Goal: Task Accomplishment & Management: Manage account settings

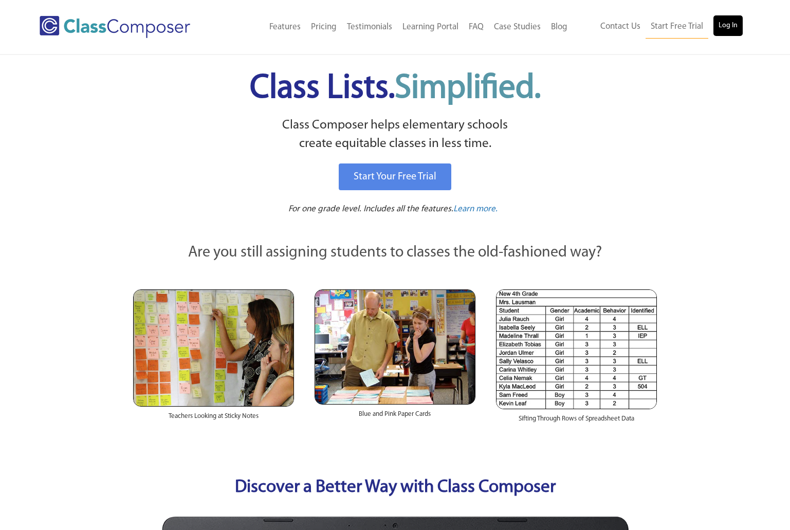
click at [739, 32] on link "Log In" at bounding box center [727, 25] width 29 height 21
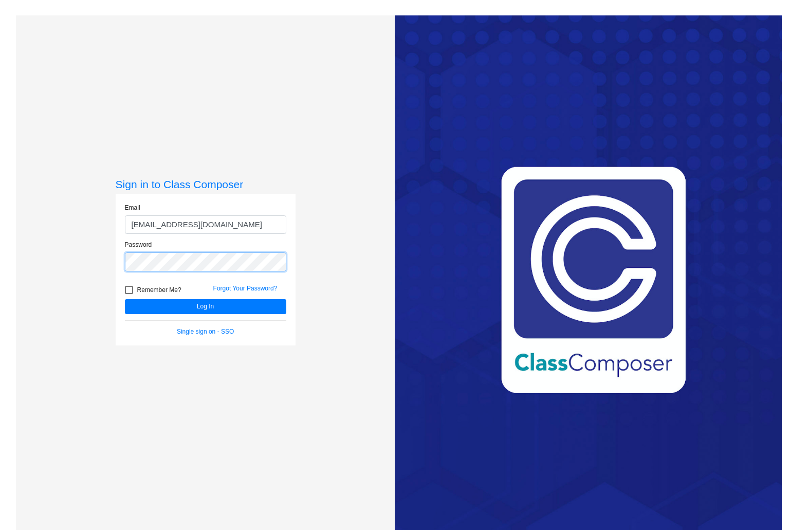
click at [204, 306] on button "Log In" at bounding box center [205, 306] width 161 height 15
click at [191, 310] on button "Log In" at bounding box center [205, 306] width 161 height 15
click at [128, 225] on input "jjohnson@lcusd.net" at bounding box center [205, 224] width 161 height 19
click at [204, 306] on button "Log In" at bounding box center [205, 306] width 161 height 15
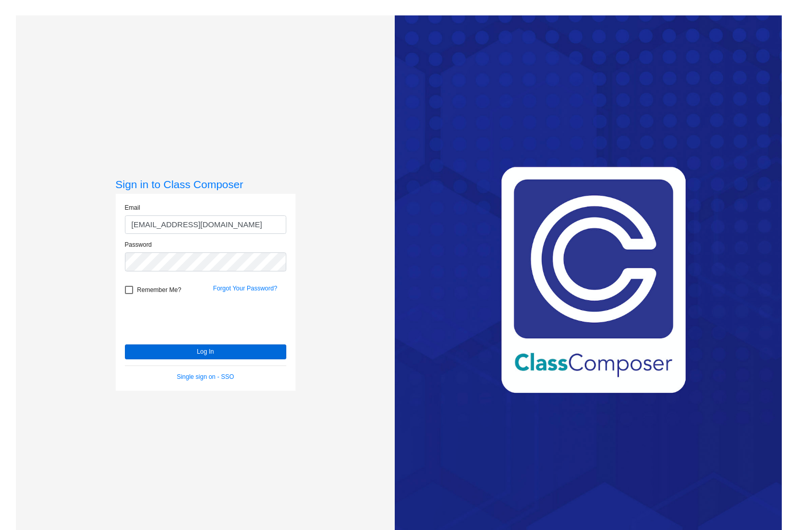
click at [176, 353] on button "Log In" at bounding box center [205, 351] width 161 height 15
click at [182, 350] on button "Log In" at bounding box center [205, 351] width 161 height 15
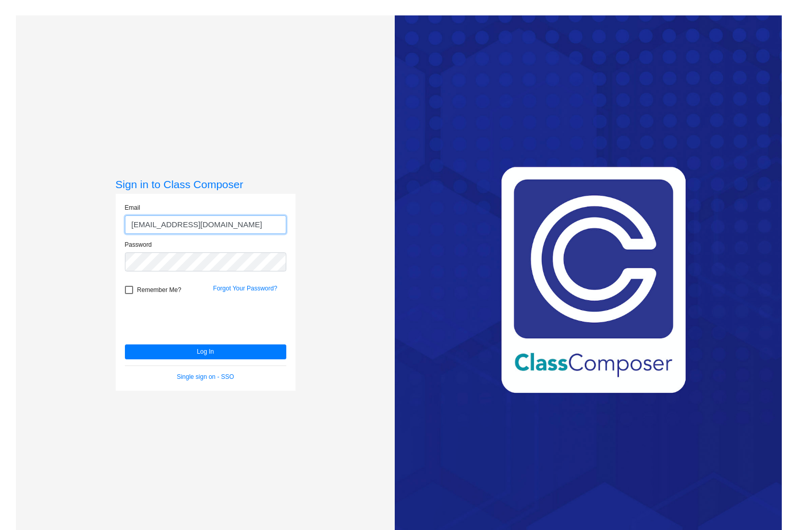
click at [162, 226] on input "jjohnson@lcusd.net" at bounding box center [205, 224] width 161 height 19
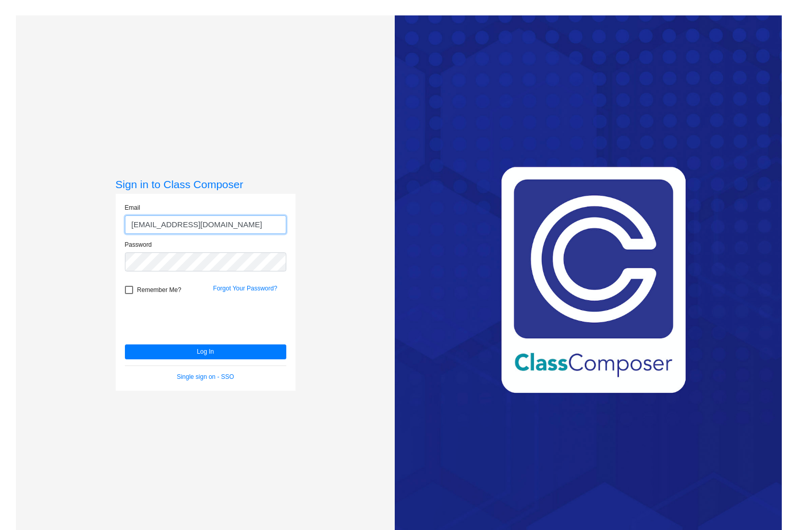
type input "jfinalet@lcusd.net"
click at [204, 352] on button "Log In" at bounding box center [205, 351] width 161 height 15
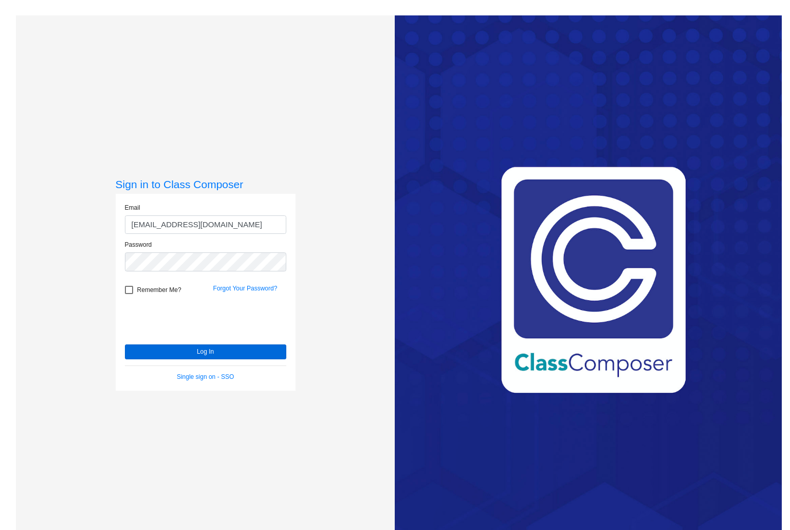
click at [144, 352] on button "Log In" at bounding box center [205, 351] width 161 height 15
click at [219, 288] on link "Forgot Your Password?" at bounding box center [245, 288] width 64 height 7
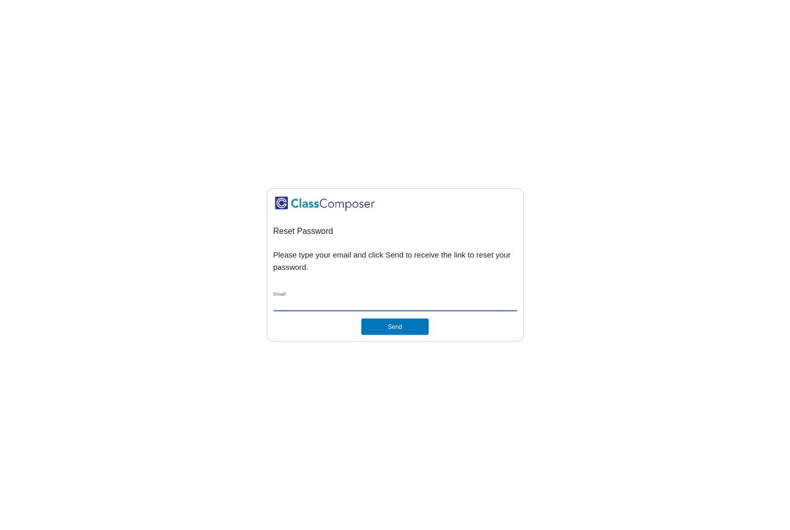
click at [291, 306] on input "Email *" at bounding box center [395, 303] width 244 height 9
click at [395, 327] on button "Send" at bounding box center [394, 327] width 67 height 16
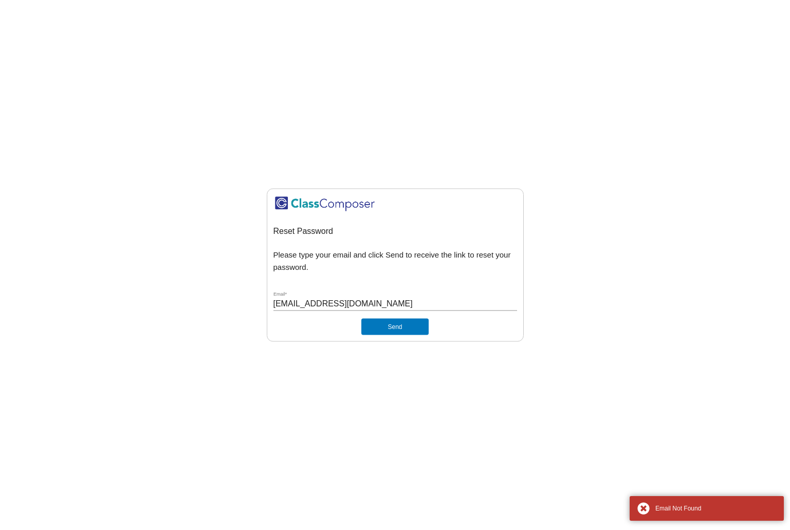
click at [389, 327] on button "Send" at bounding box center [394, 327] width 67 height 16
click at [333, 303] on input "jjohnson@lcusd.net" at bounding box center [395, 303] width 244 height 9
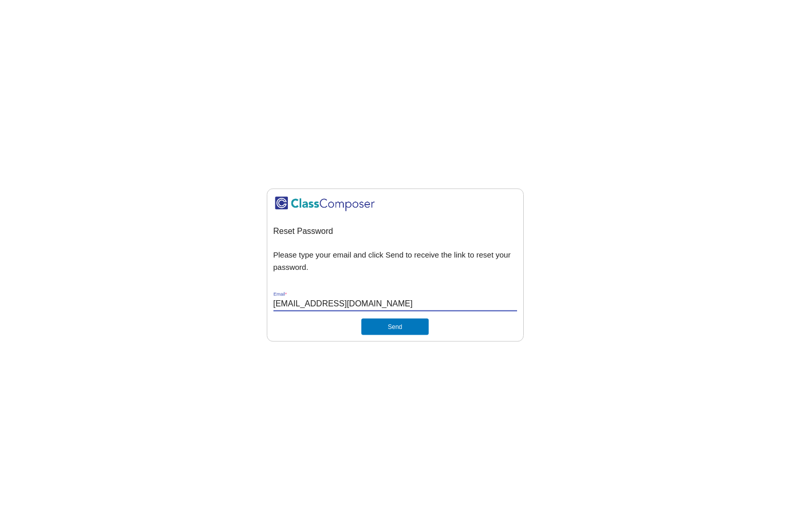
click at [333, 303] on input "jjohnson@lcusd.net" at bounding box center [395, 303] width 244 height 9
type input "jfinalet@lcusd.ne"
click at [395, 327] on button "Send" at bounding box center [394, 327] width 67 height 16
